Goal: Task Accomplishment & Management: Manage account settings

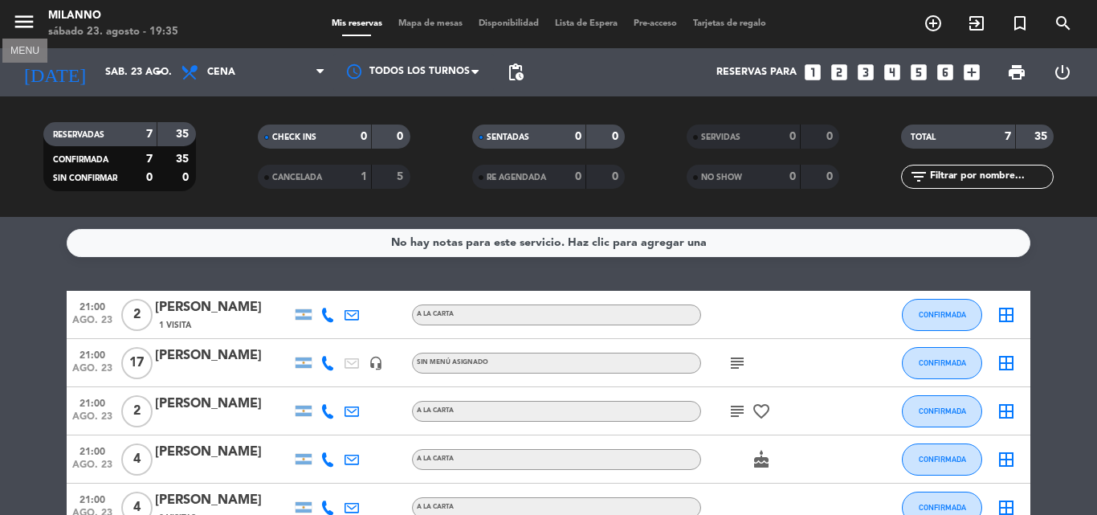
click at [25, 25] on icon "menu" at bounding box center [24, 22] width 24 height 24
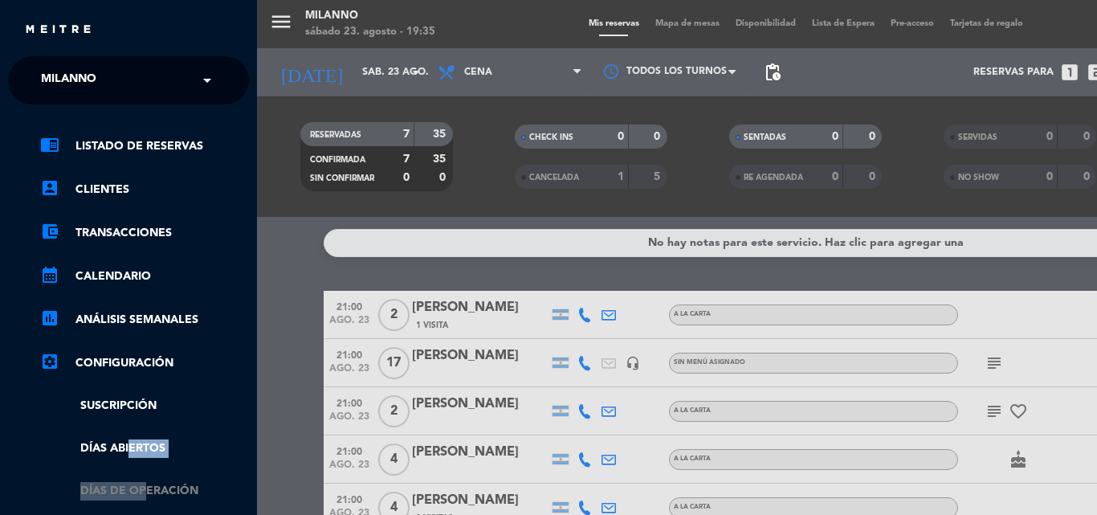
drag, startPoint x: 124, startPoint y: 442, endPoint x: 138, endPoint y: 483, distance: 43.2
click at [138, 483] on ul "chrome_reader_mode Listado de Reservas account_box Clientes account_balance_wal…" at bounding box center [128, 403] width 241 height 533
click at [138, 483] on link "Días de Operación" at bounding box center [144, 491] width 209 height 18
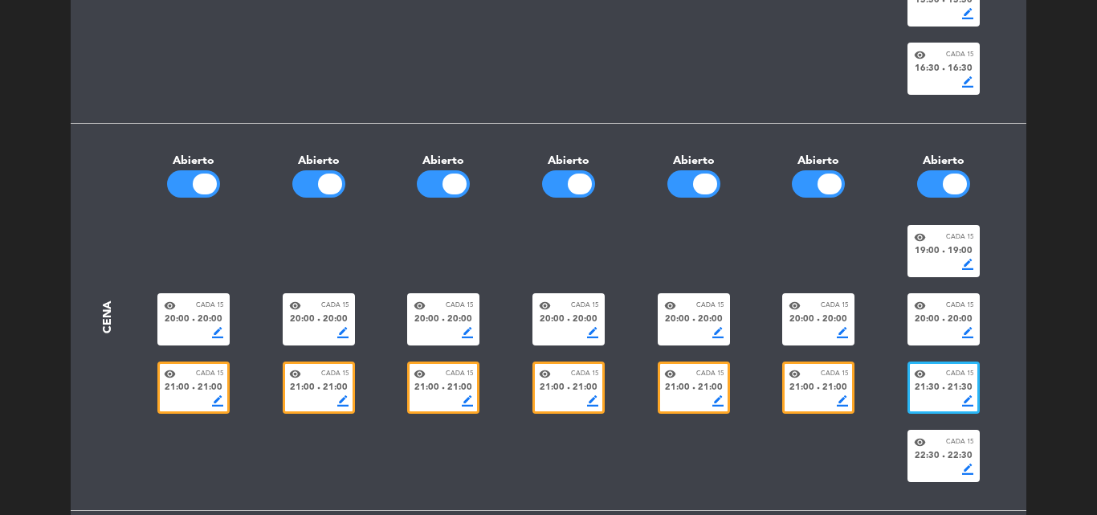
scroll to position [642, 0]
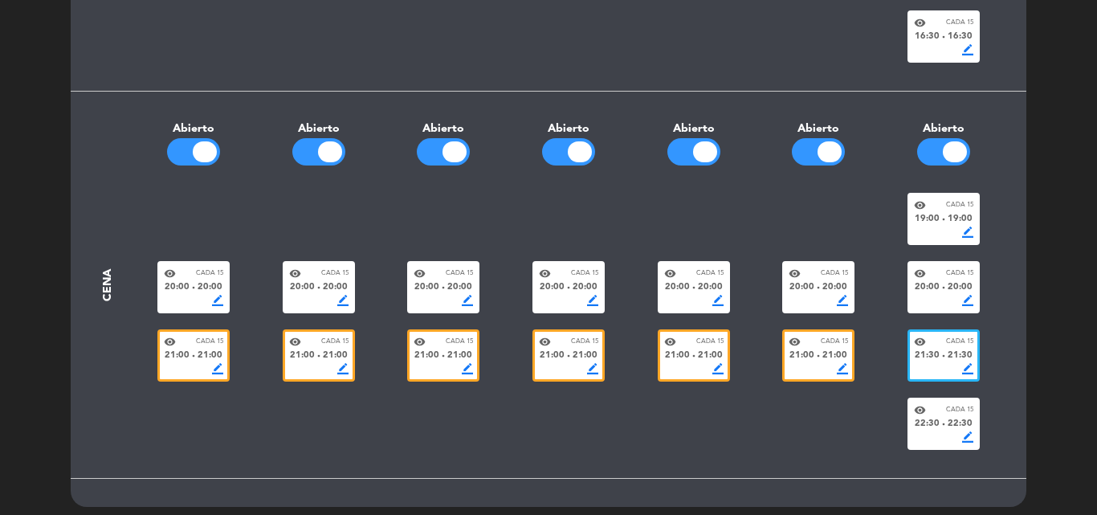
click at [818, 136] on div "Abierto" at bounding box center [818, 129] width 125 height 18
click at [822, 142] on div at bounding box center [818, 151] width 53 height 27
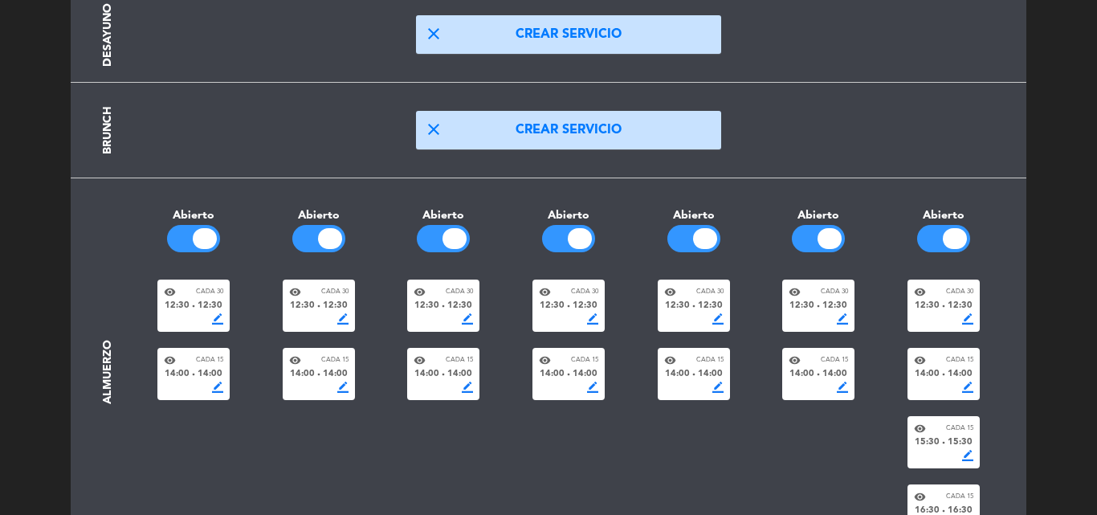
scroll to position [0, 0]
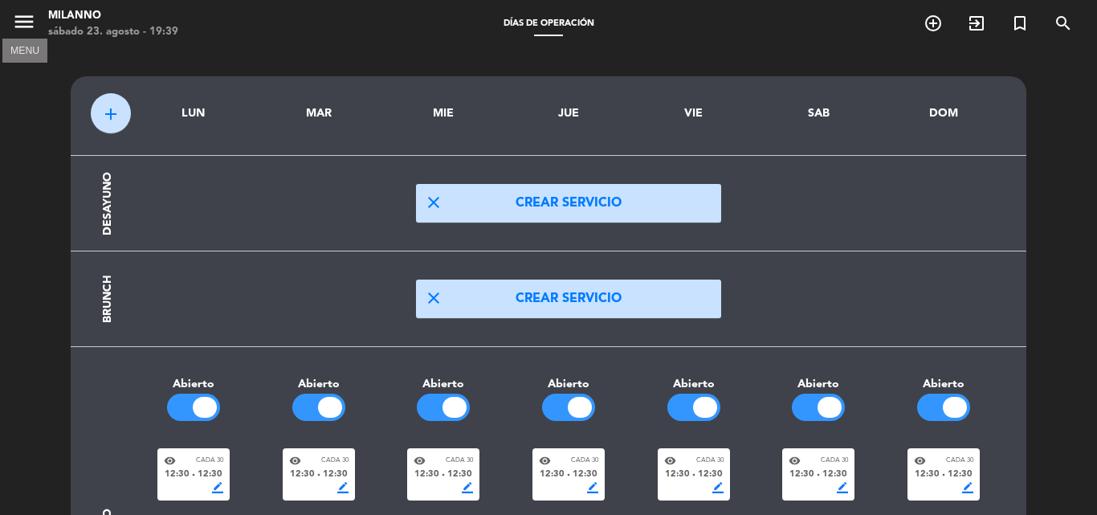
click at [22, 16] on icon "menu" at bounding box center [24, 22] width 24 height 24
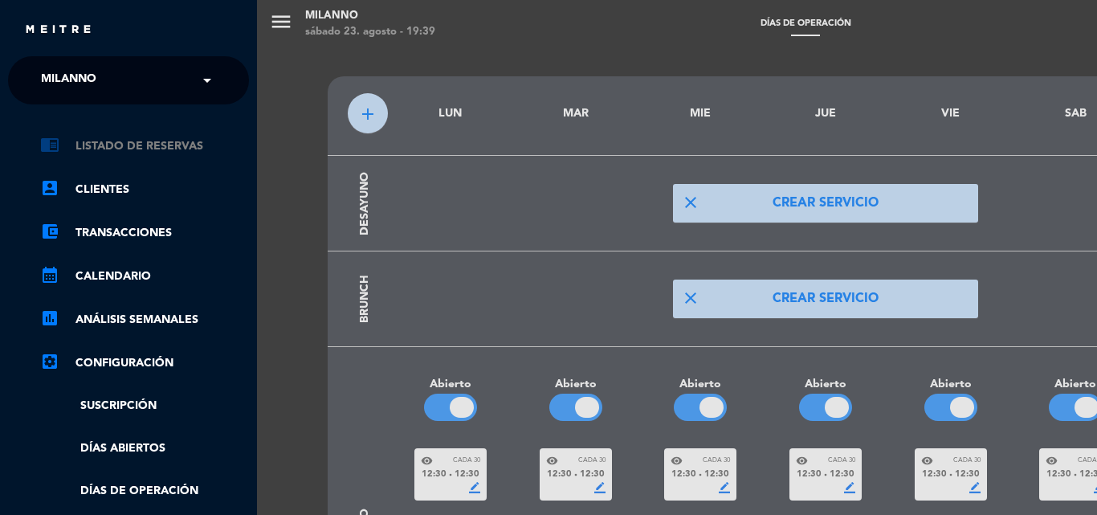
click at [101, 153] on link "chrome_reader_mode Listado de Reservas" at bounding box center [144, 146] width 209 height 19
